Goal: Task Accomplishment & Management: Manage account settings

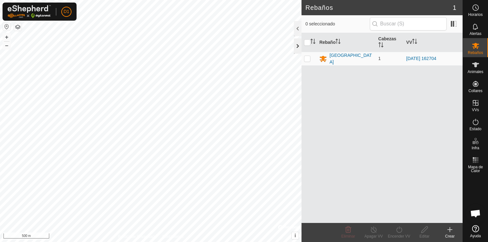
click at [296, 48] on div at bounding box center [298, 45] width 8 height 15
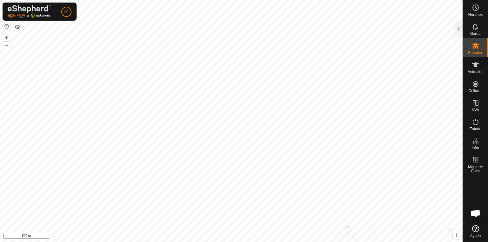
click at [173, 0] on html "D1 Horarios Alertas Rebaños Animales Collares VVs Estado Infra Mapa de Calor Ay…" at bounding box center [244, 121] width 488 height 242
click at [457, 33] on div at bounding box center [459, 28] width 8 height 15
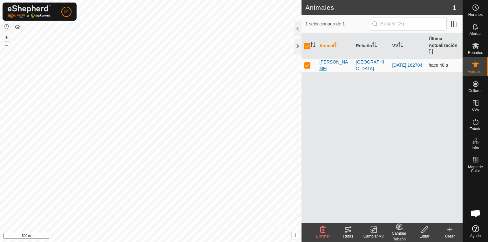
click at [322, 66] on span "[PERSON_NAME]" at bounding box center [335, 65] width 31 height 13
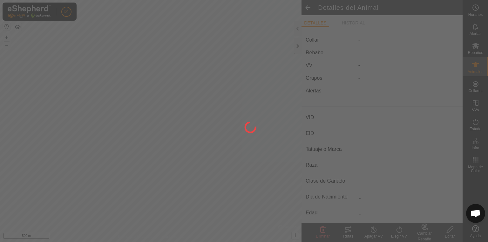
type input "[PERSON_NAME]"
type input "-"
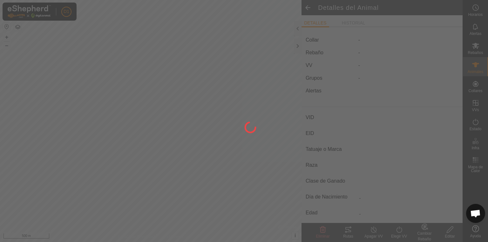
type input "0 kg"
type input "-"
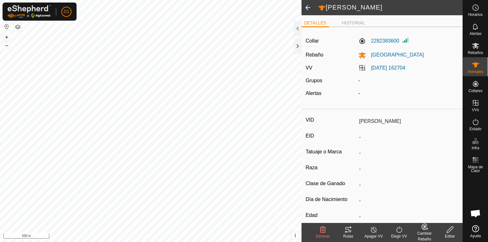
click at [352, 233] on tracks-svg-icon at bounding box center [348, 230] width 25 height 8
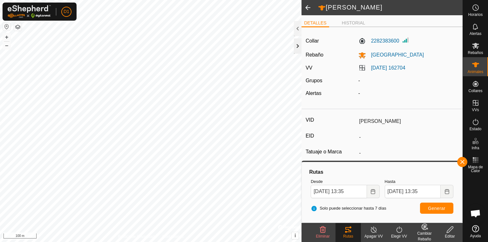
click at [298, 44] on div at bounding box center [298, 45] width 8 height 15
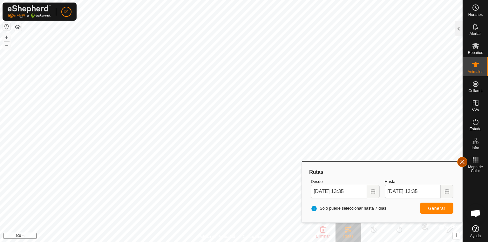
click at [462, 162] on button "button" at bounding box center [463, 162] width 10 height 10
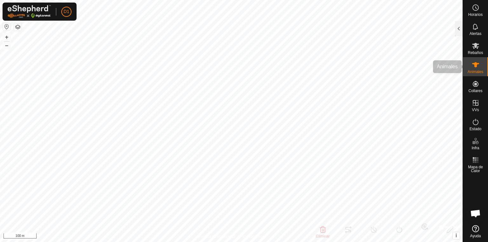
click at [470, 70] on span "Animales" at bounding box center [476, 72] width 16 height 4
click at [460, 32] on div at bounding box center [459, 28] width 8 height 15
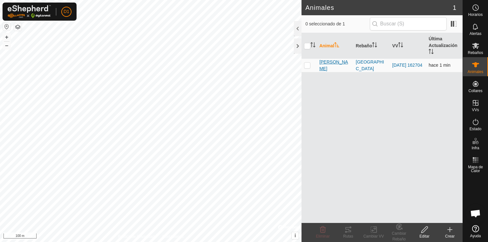
click at [331, 63] on span "[PERSON_NAME]" at bounding box center [335, 65] width 31 height 13
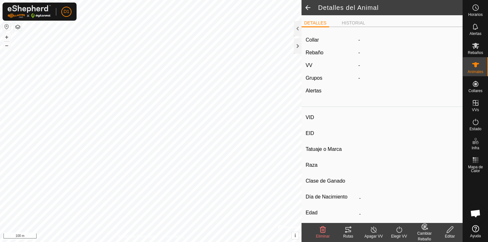
type input "[PERSON_NAME]"
type input "-"
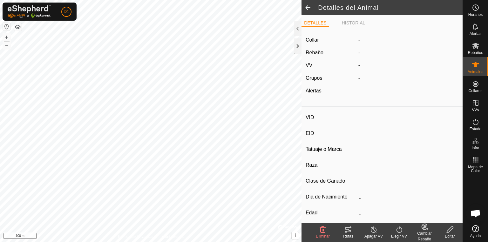
type input "0 kg"
type input "-"
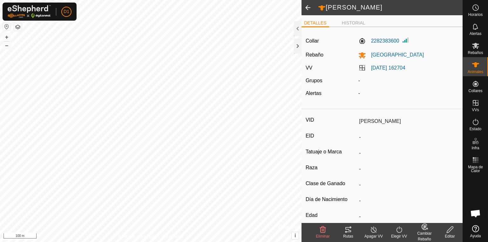
click at [348, 232] on icon at bounding box center [349, 229] width 6 height 5
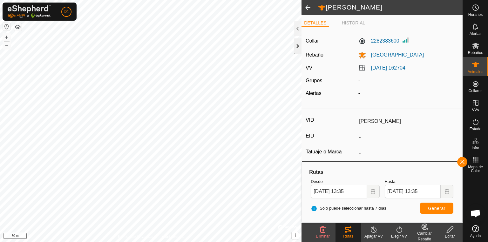
click at [296, 42] on div at bounding box center [298, 45] width 8 height 15
